Goal: Task Accomplishment & Management: Complete application form

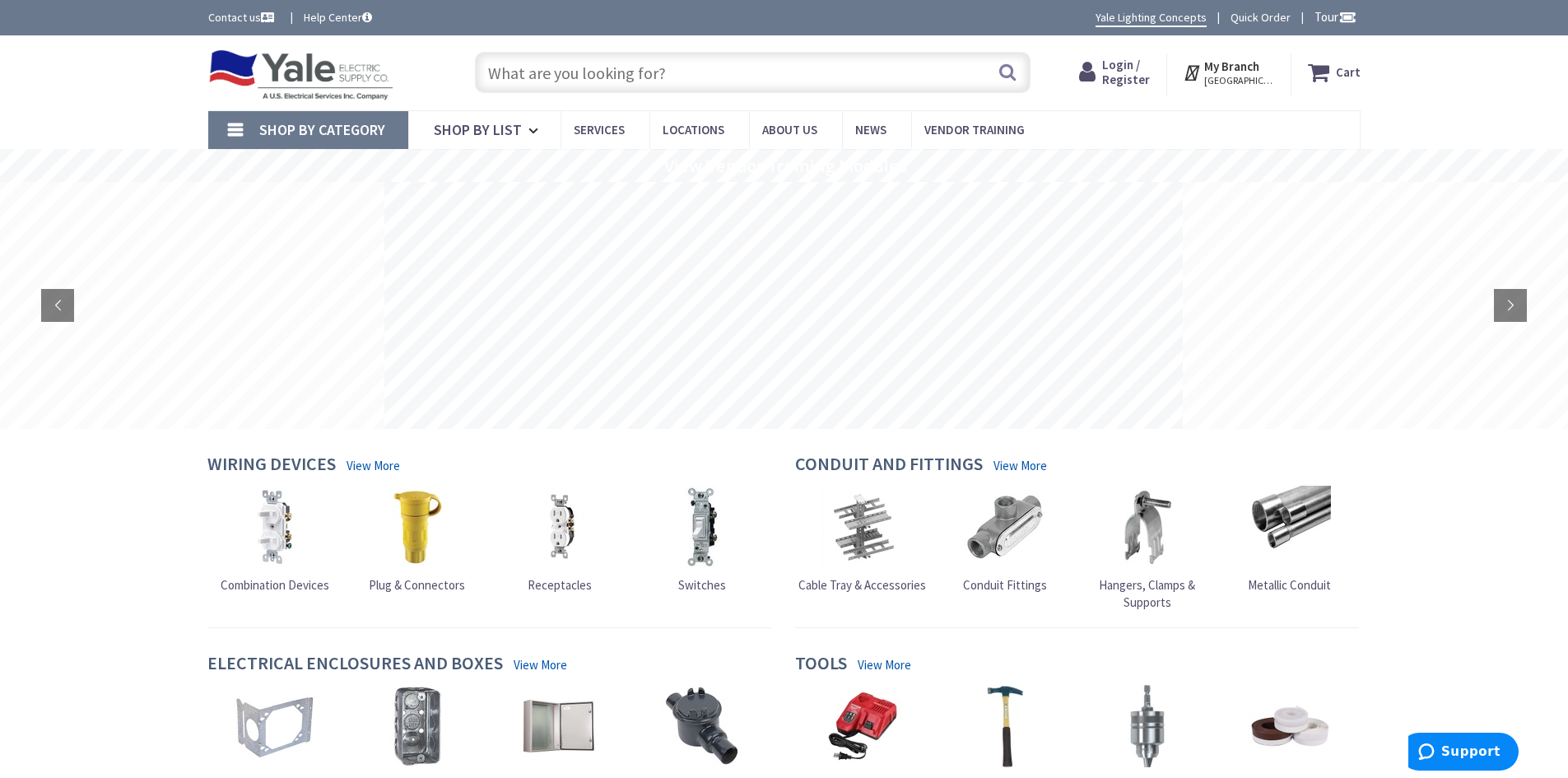
click at [1126, 76] on span "Login / Register" at bounding box center [1126, 72] width 48 height 31
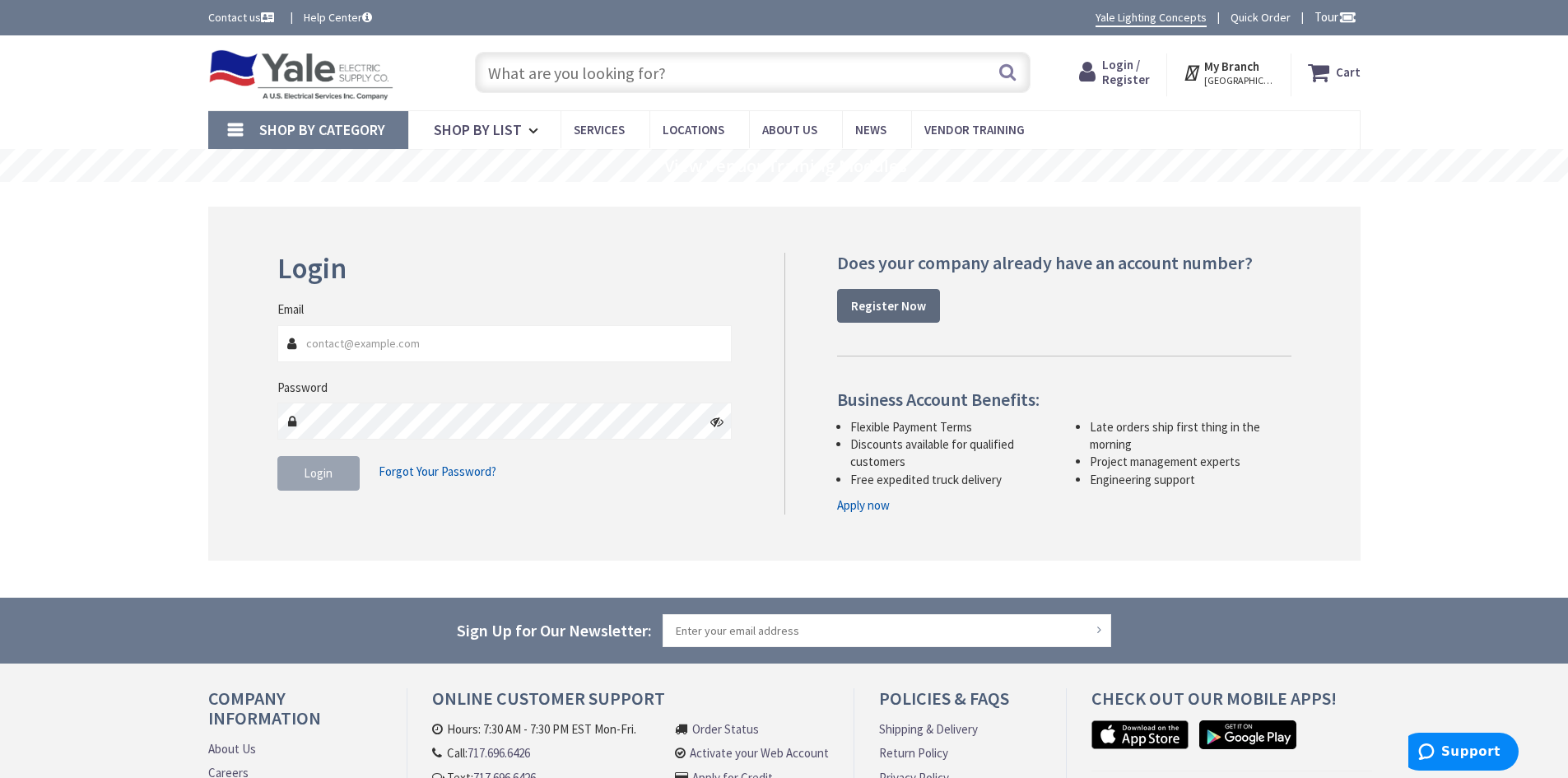
click at [888, 306] on strong "Register Now" at bounding box center [888, 306] width 75 height 15
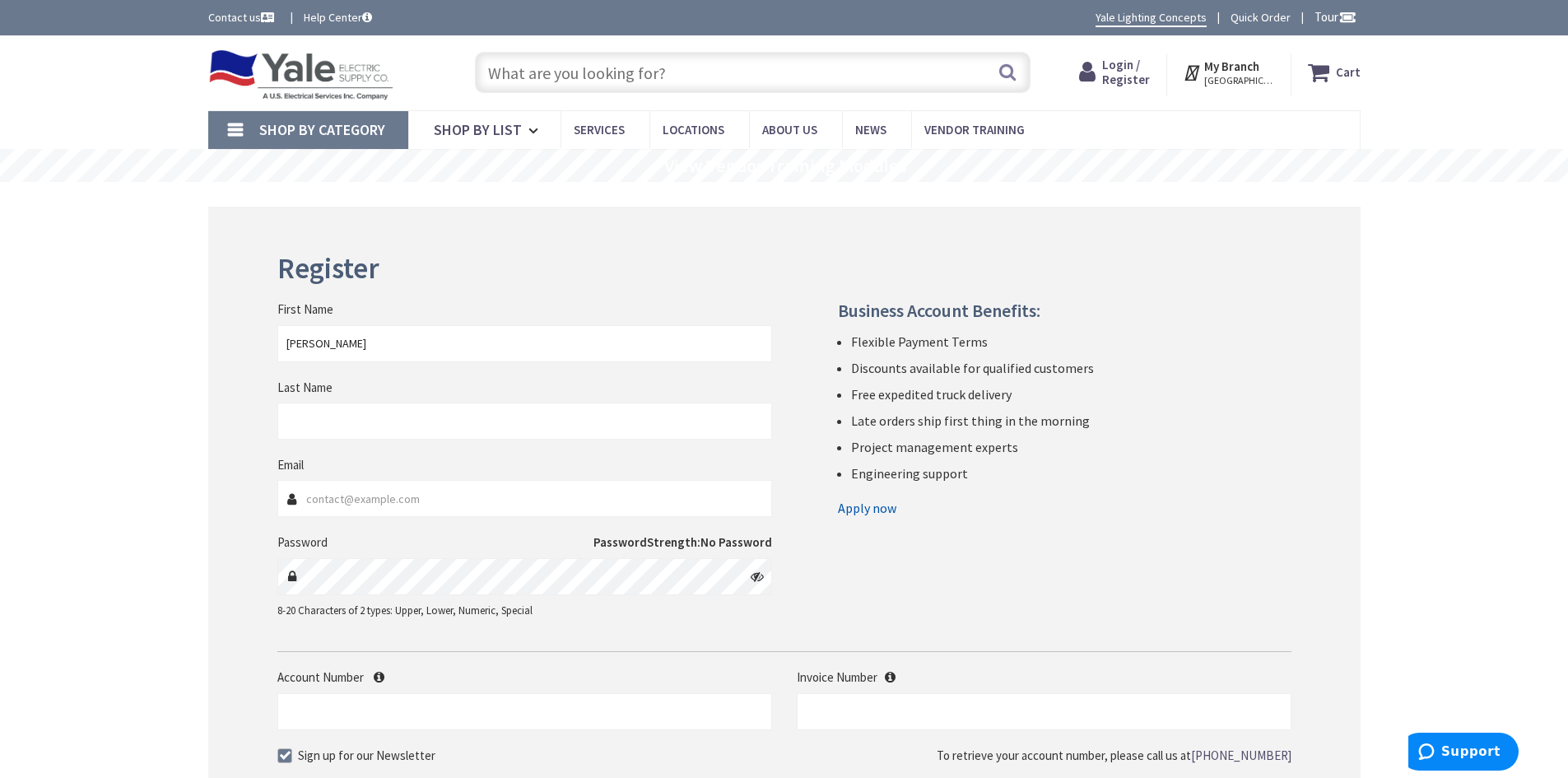
type input "Tom"
type input "Martin"
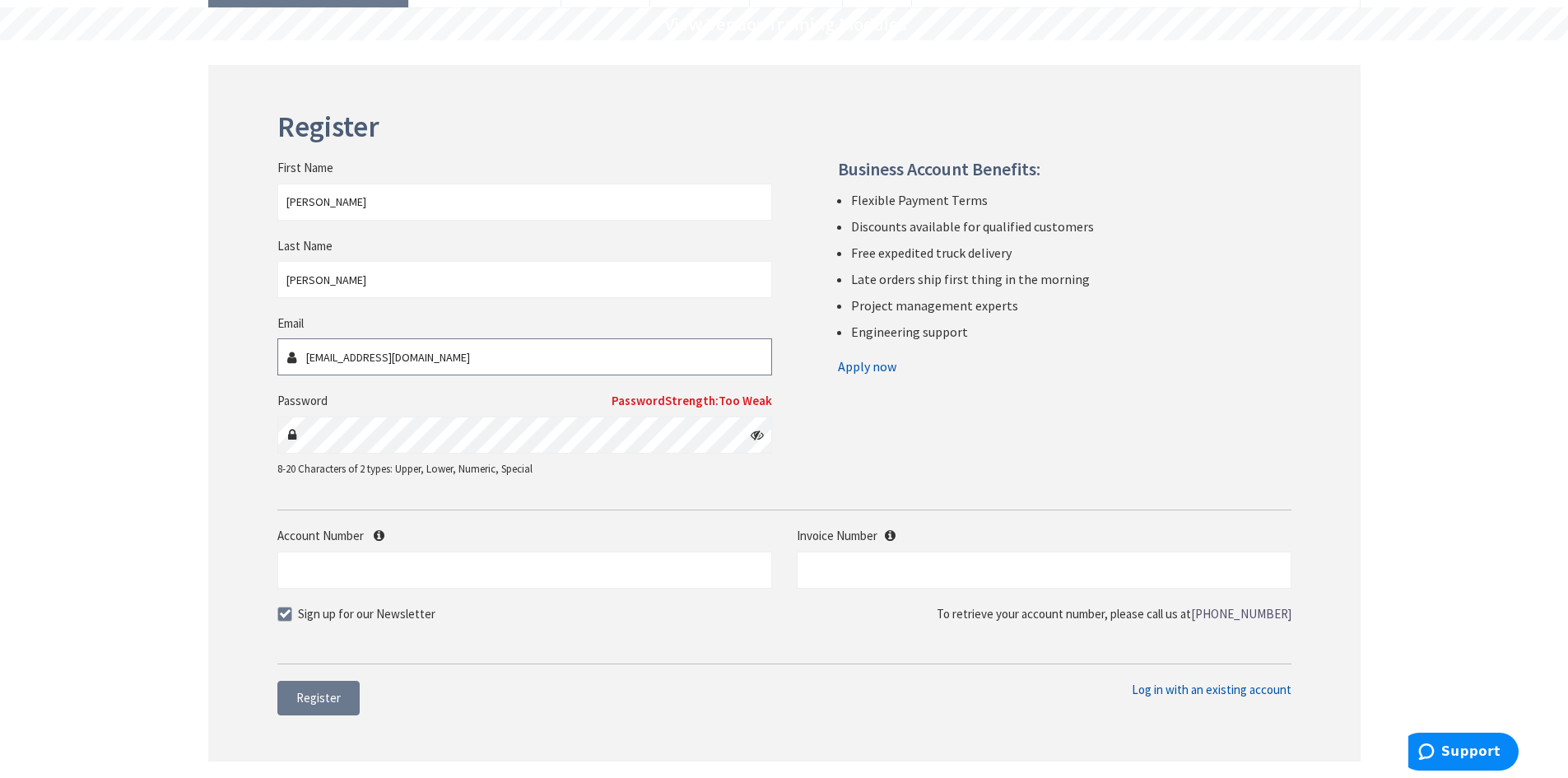
scroll to position [165, 0]
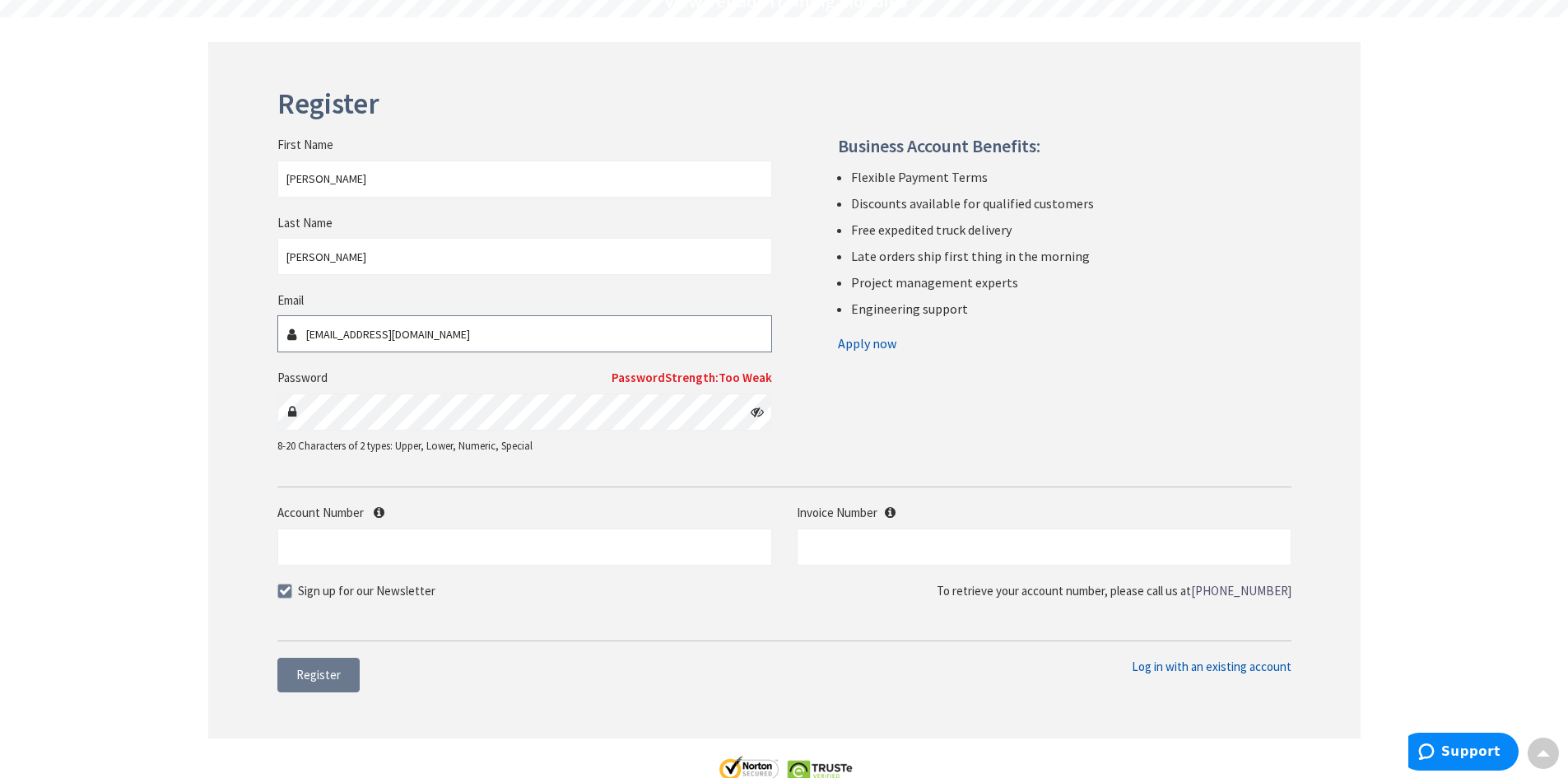
type input "tjtom@dejazzd.com"
click at [754, 411] on icon at bounding box center [758, 412] width 14 height 14
click at [663, 464] on fieldset "Email tjtom@dejazzd.com Password Password Strength: Very Strong 8-20 Characters…" at bounding box center [525, 381] width 494 height 178
click at [517, 567] on div "Account Number Invoice Number" at bounding box center [784, 542] width 1039 height 77
click at [480, 544] on input "Account Number" at bounding box center [525, 547] width 494 height 37
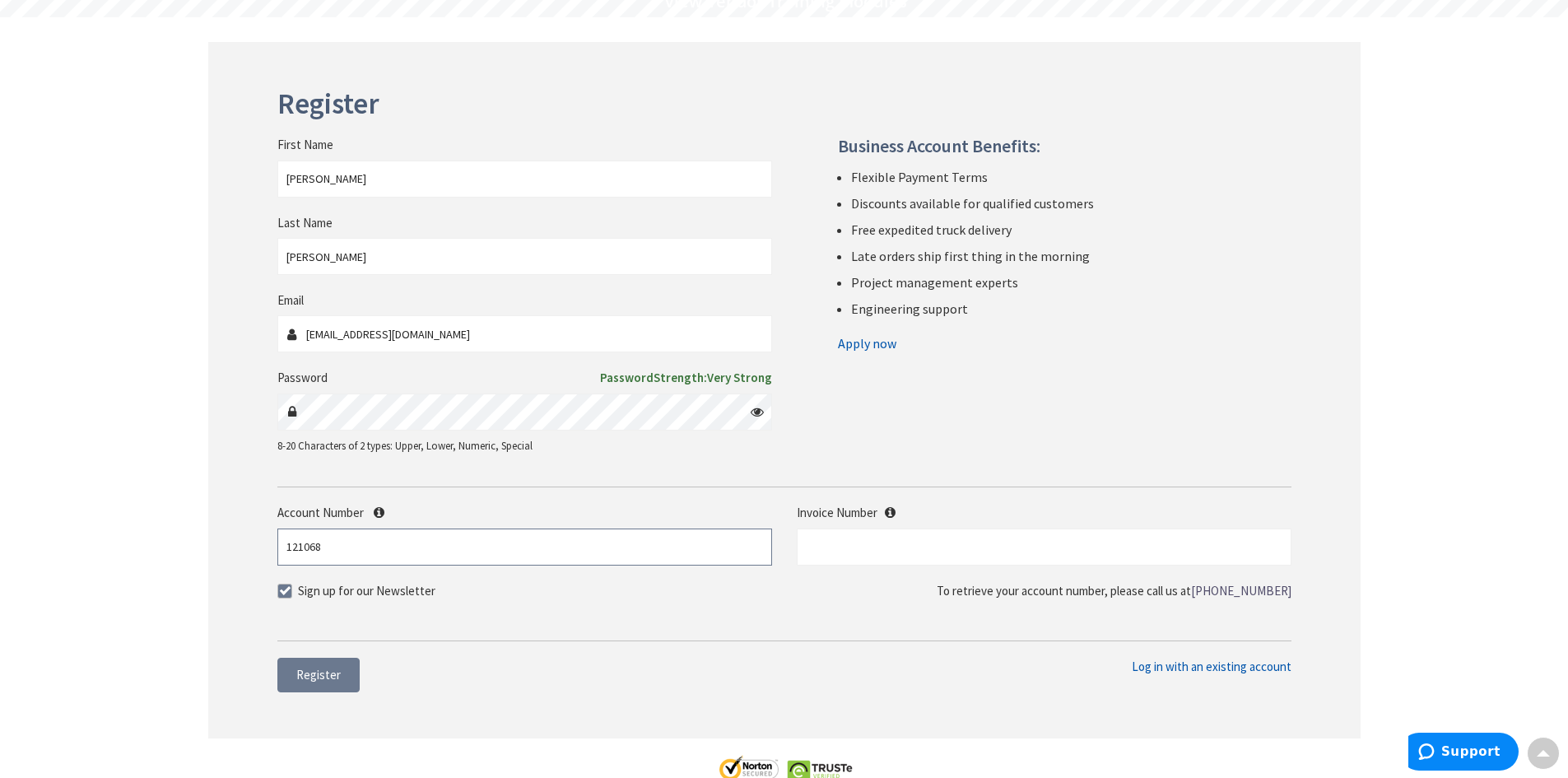
type input "121068"
click at [336, 668] on span "Register" at bounding box center [319, 674] width 44 height 15
click at [887, 544] on input "text" at bounding box center [1044, 547] width 494 height 37
type input "s128756538"
click at [309, 669] on span "Register" at bounding box center [319, 674] width 44 height 15
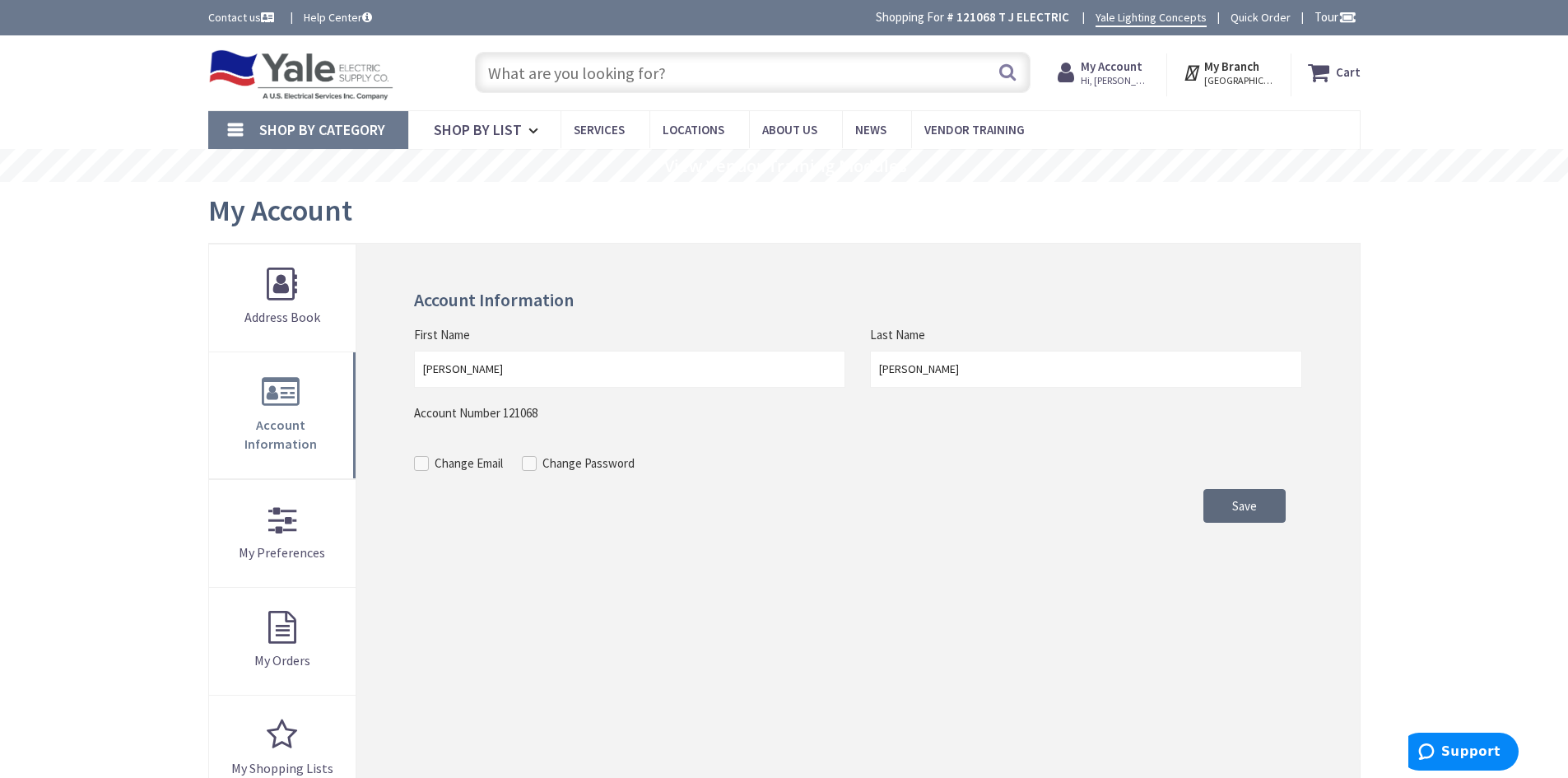
click at [1237, 496] on button "Save" at bounding box center [1244, 506] width 82 height 35
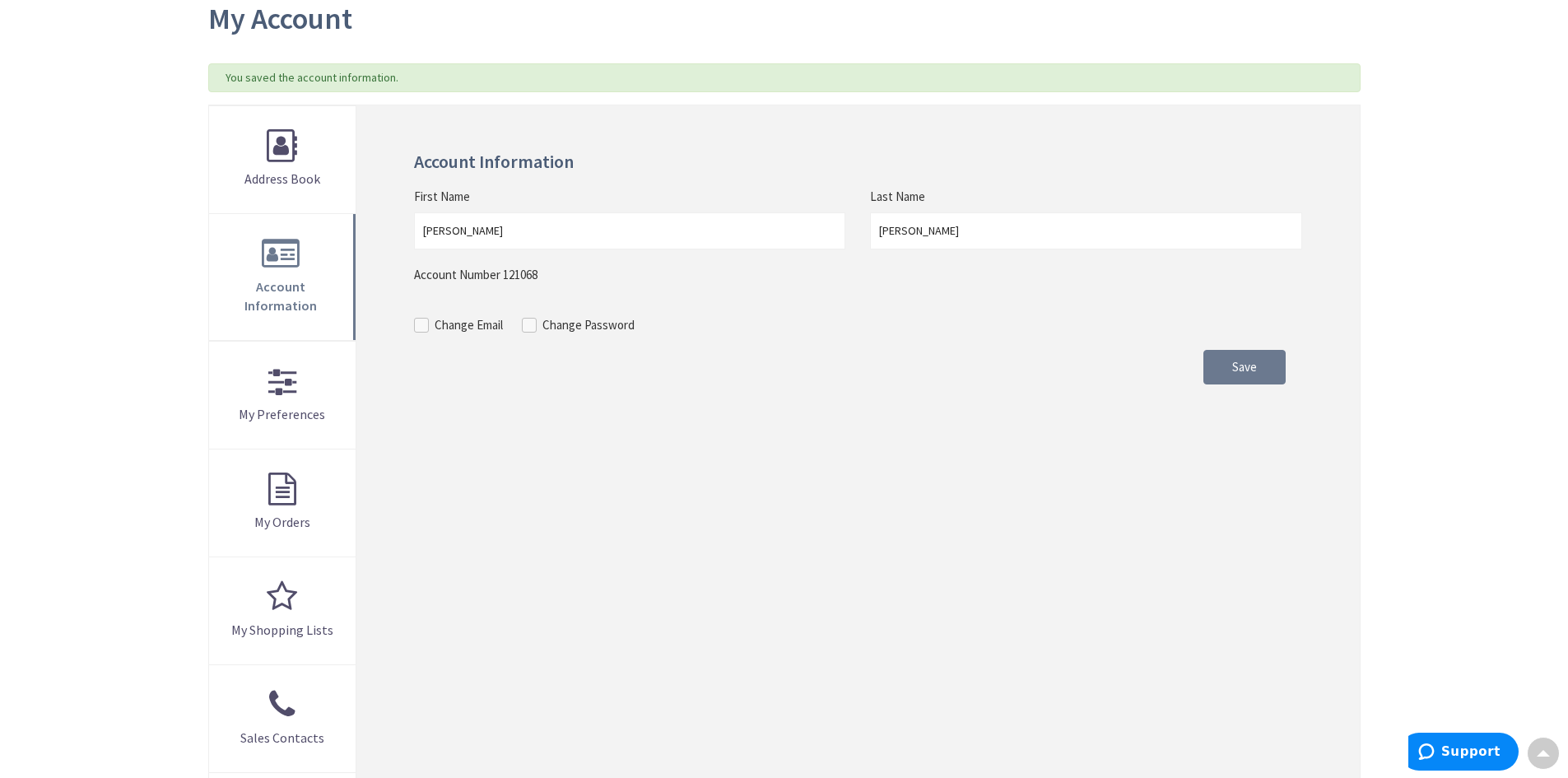
scroll to position [221, 0]
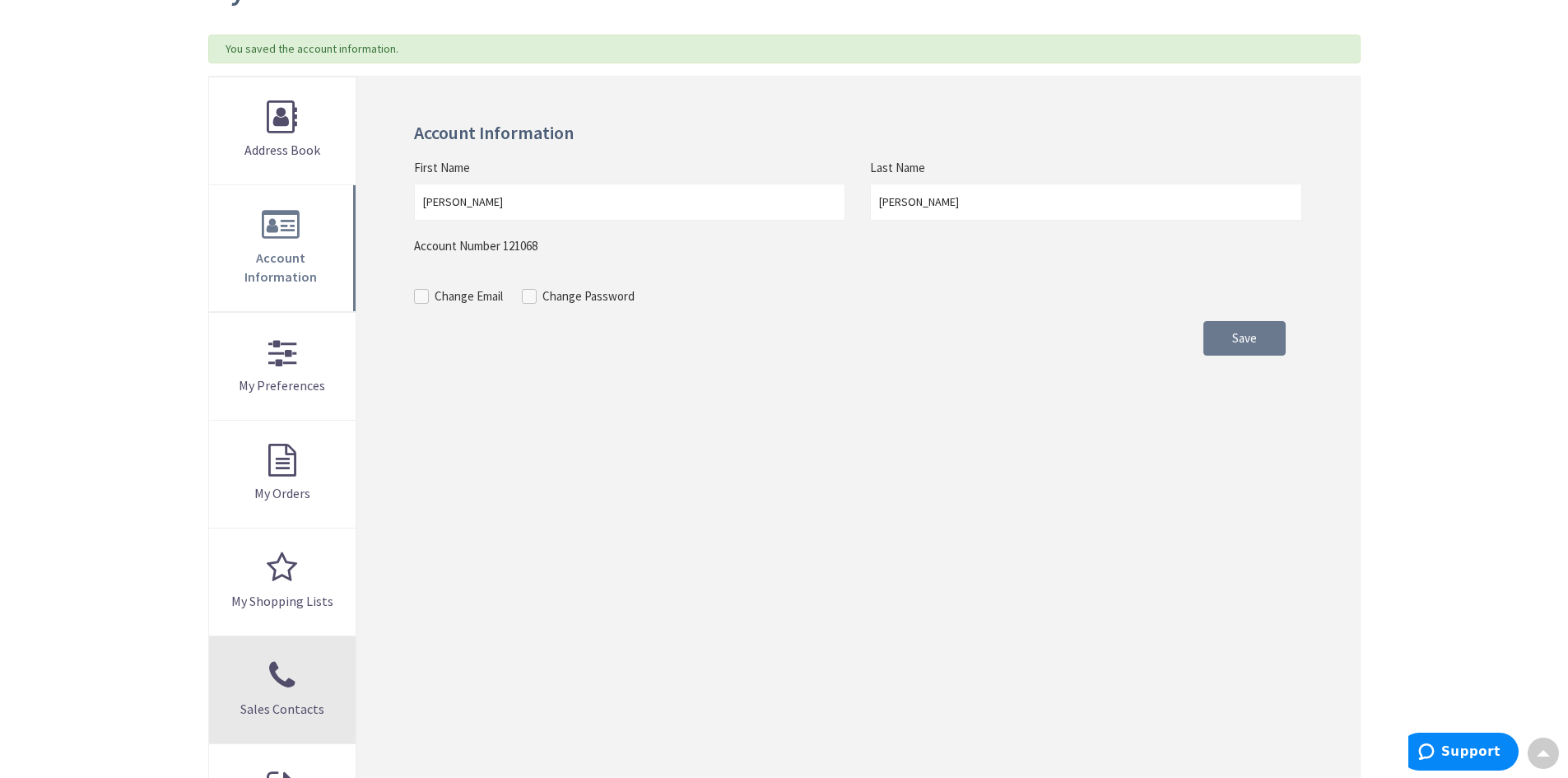
click at [303, 667] on link "Sales Contacts" at bounding box center [282, 690] width 147 height 107
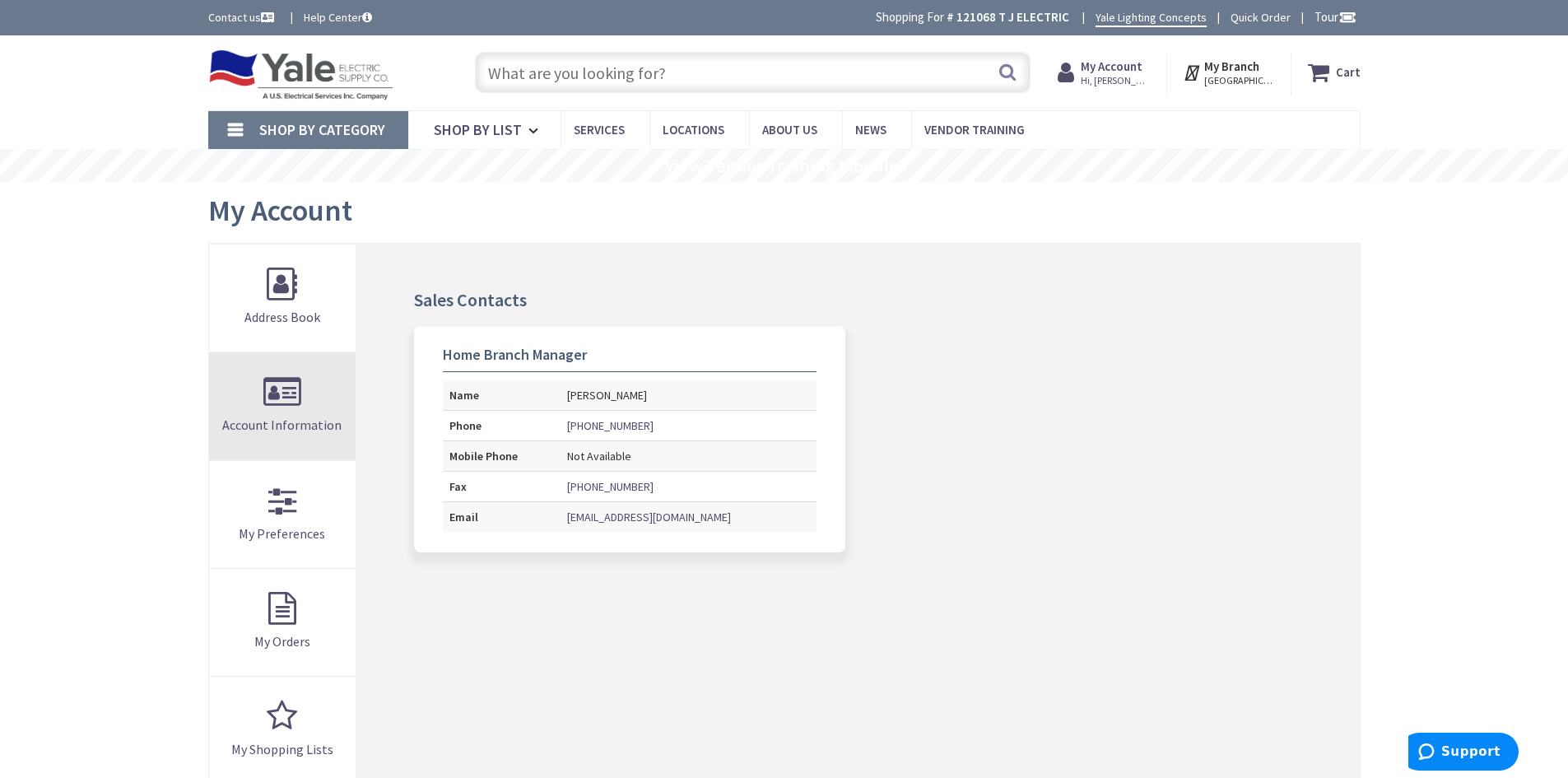
click at [268, 408] on link "Account Information" at bounding box center [282, 406] width 147 height 107
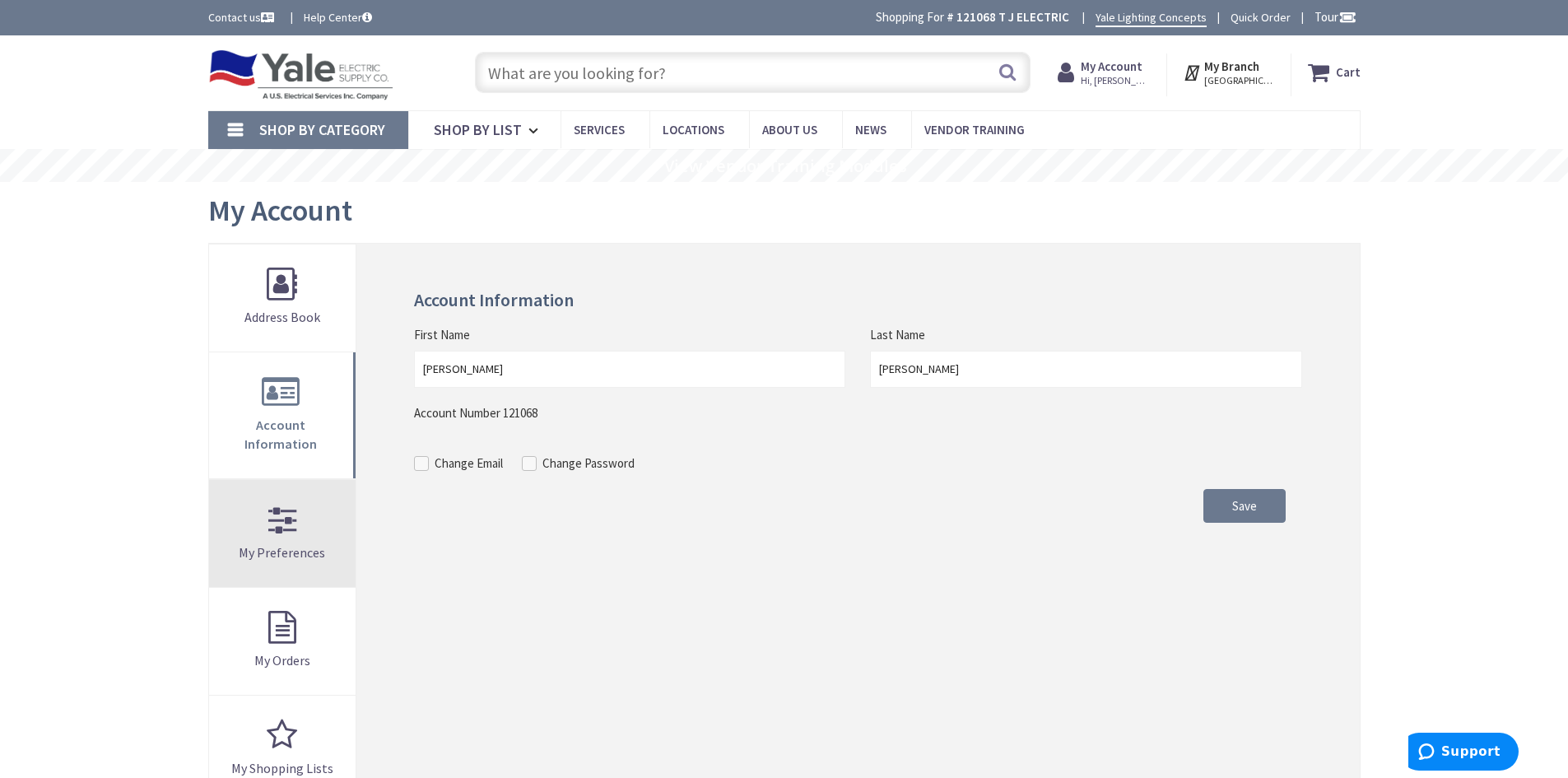
click at [267, 520] on link "My Preferences" at bounding box center [282, 533] width 147 height 107
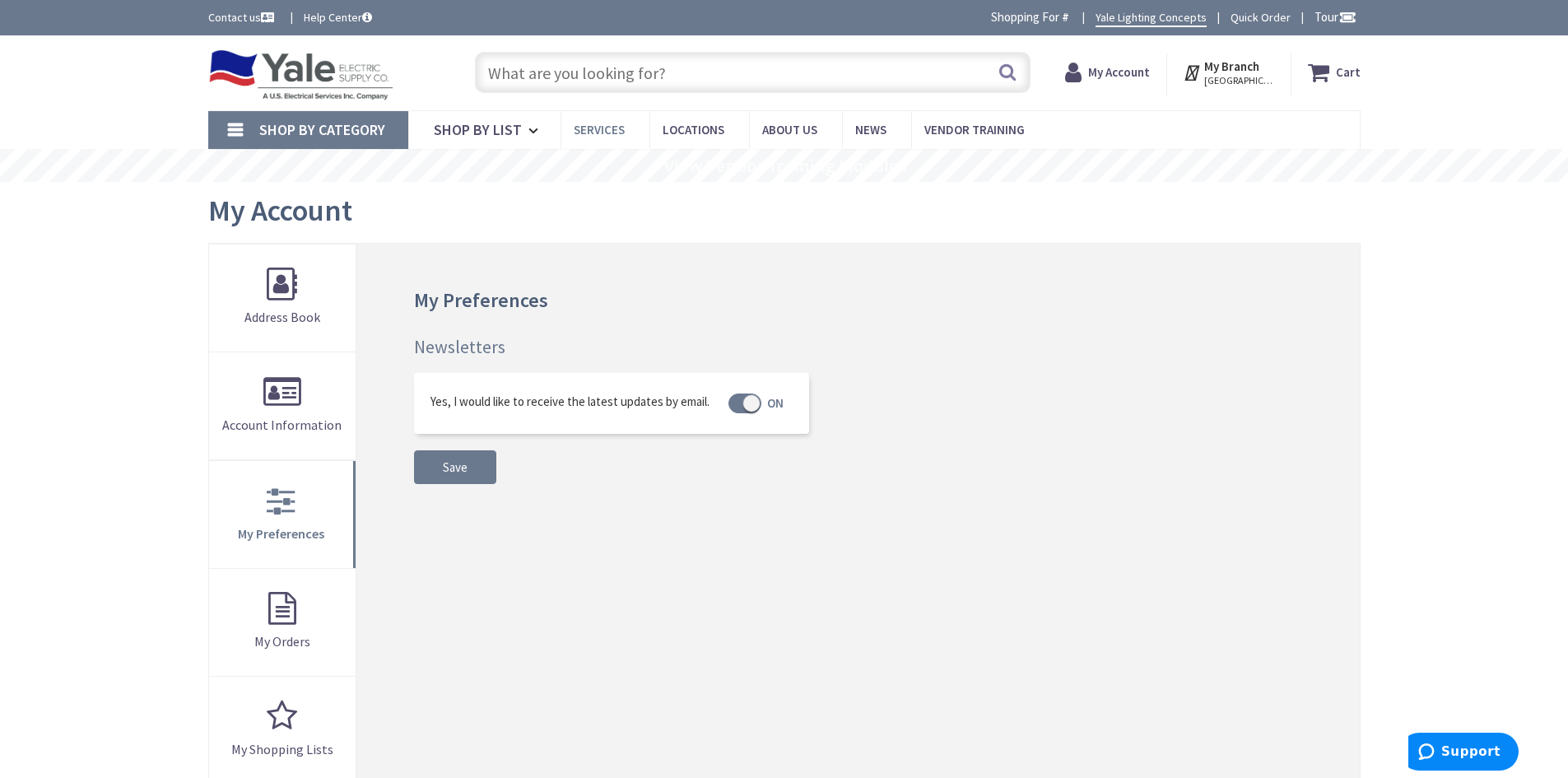
click at [602, 137] on span "Services" at bounding box center [599, 129] width 51 height 15
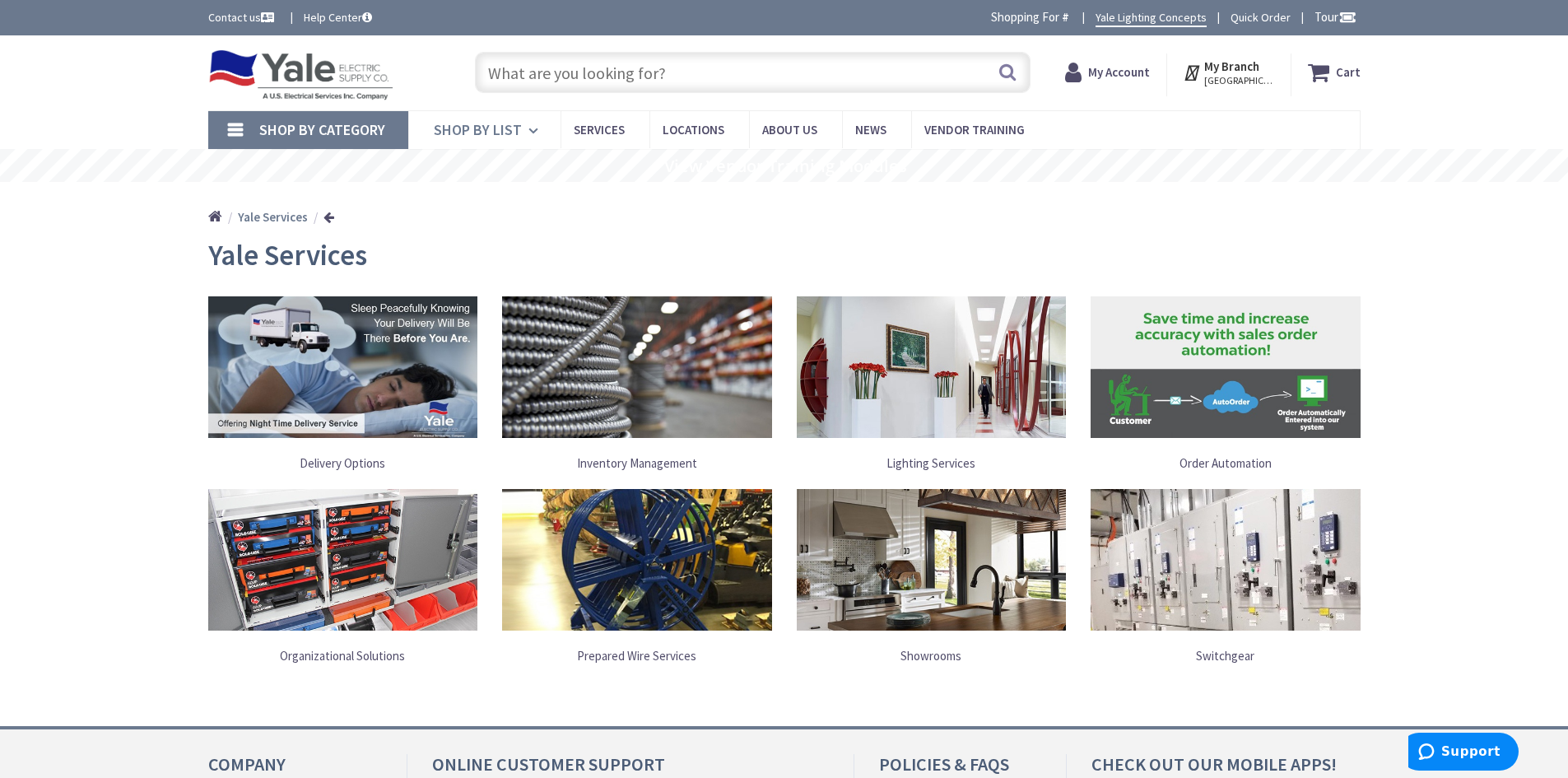
click at [500, 136] on span "Shop By List" at bounding box center [478, 129] width 88 height 19
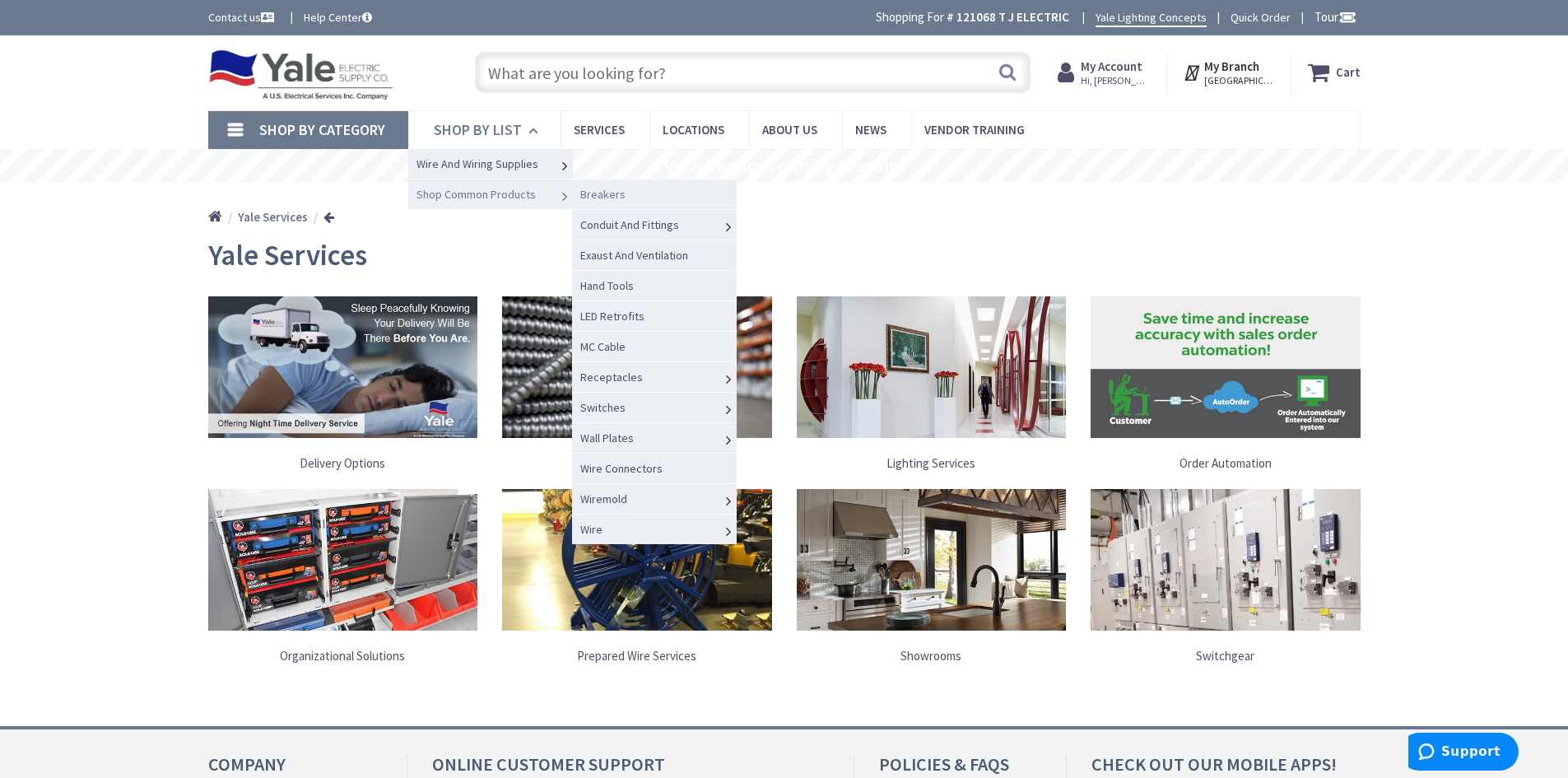
click at [617, 191] on span "Breakers" at bounding box center [602, 194] width 45 height 14
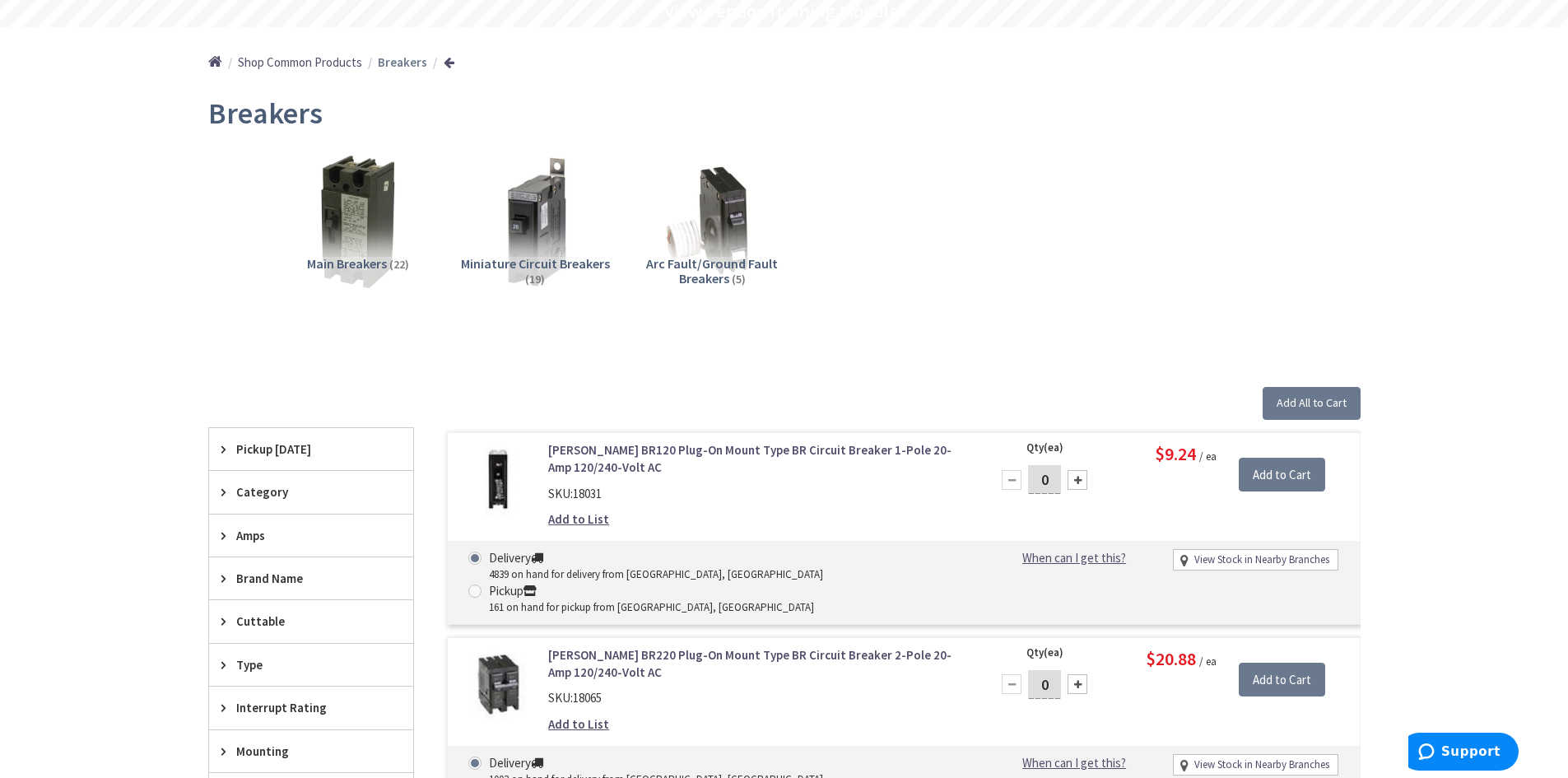
scroll to position [165, 0]
